Goal: Navigation & Orientation: Find specific page/section

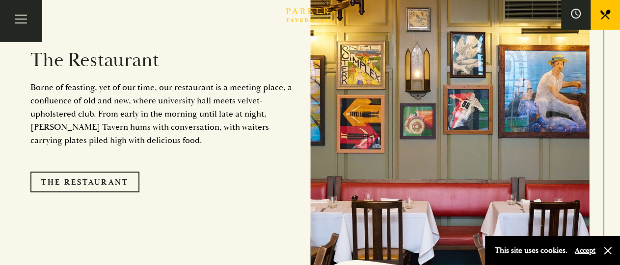
scroll to position [763, 0]
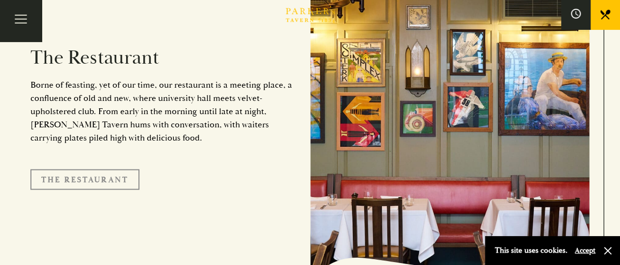
click at [104, 169] on link "The Restaurant" at bounding box center [84, 179] width 109 height 21
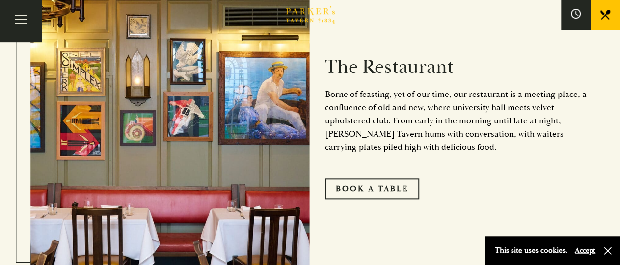
scroll to position [489, 0]
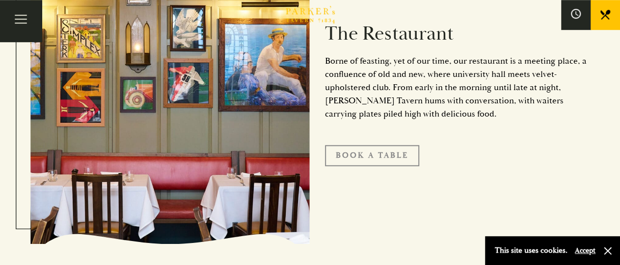
click at [382, 153] on link "Book A Table" at bounding box center [372, 155] width 94 height 21
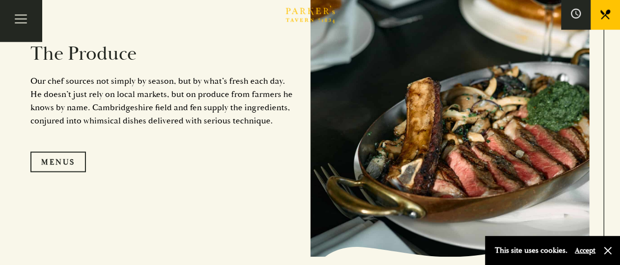
scroll to position [944, 0]
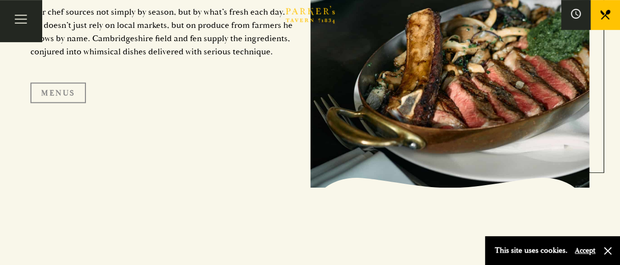
click at [59, 93] on link "Menus" at bounding box center [57, 92] width 55 height 21
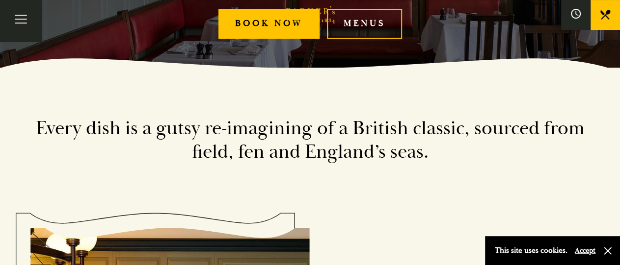
scroll to position [0, 0]
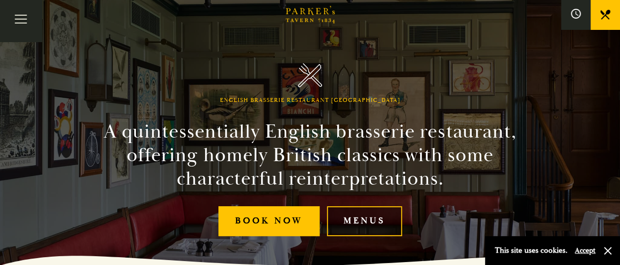
click at [365, 222] on link "Menus" at bounding box center [364, 222] width 75 height 30
